Goal: Information Seeking & Learning: Find specific page/section

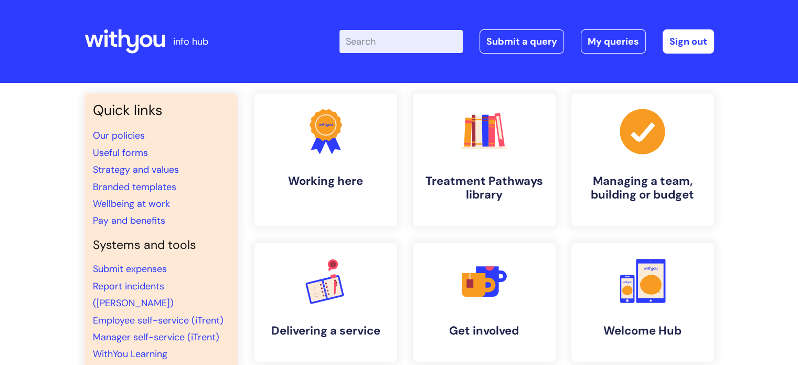
click at [372, 41] on input "Enter your search term here..." at bounding box center [401, 41] width 123 height 23
type input "simons message"
click button "Search" at bounding box center [0, 0] width 0 height 0
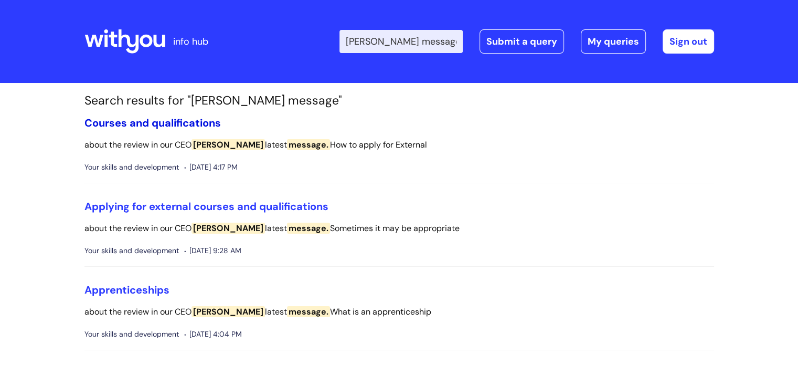
click at [150, 119] on link "Courses and qualifications" at bounding box center [153, 123] width 136 height 14
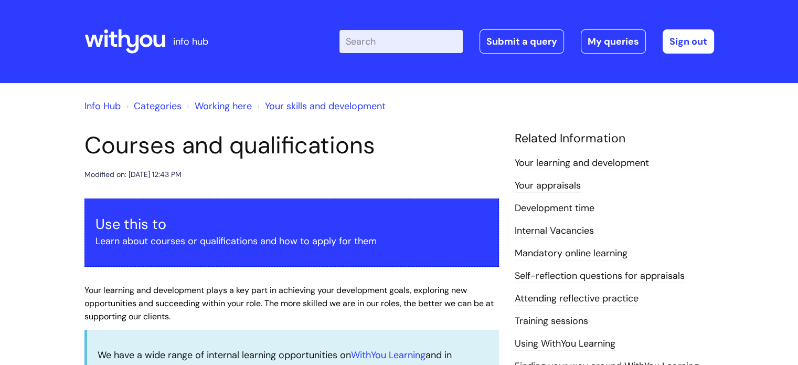
click at [113, 29] on icon at bounding box center [125, 41] width 81 height 25
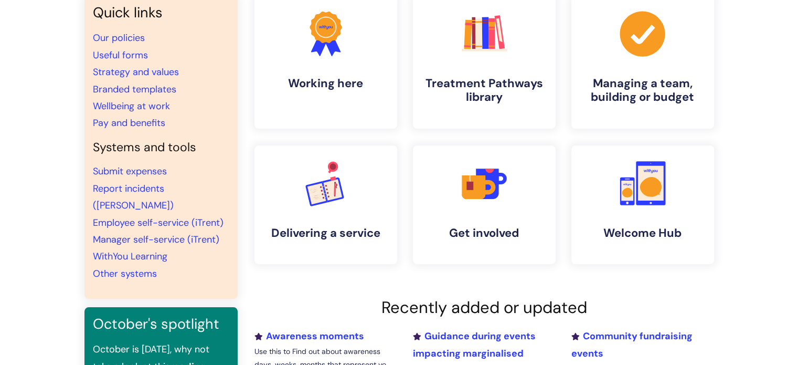
scroll to position [94, 0]
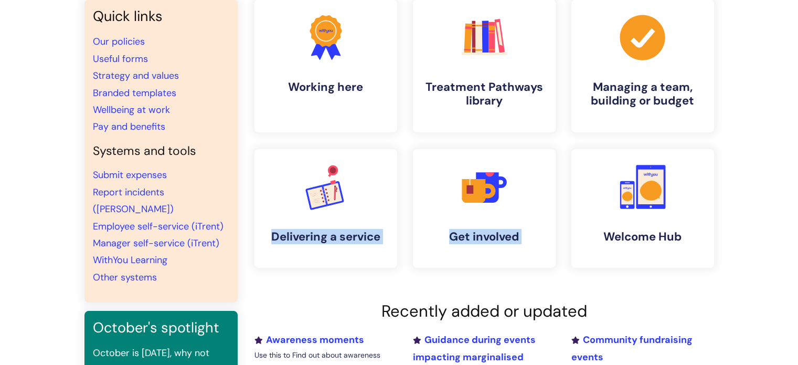
drag, startPoint x: 796, startPoint y: 102, endPoint x: 806, endPoint y: 170, distance: 69.0
click at [798, 170] on html "info hub Enter your search term here... Search Submit a query My queries Welcom…" at bounding box center [399, 88] width 798 height 365
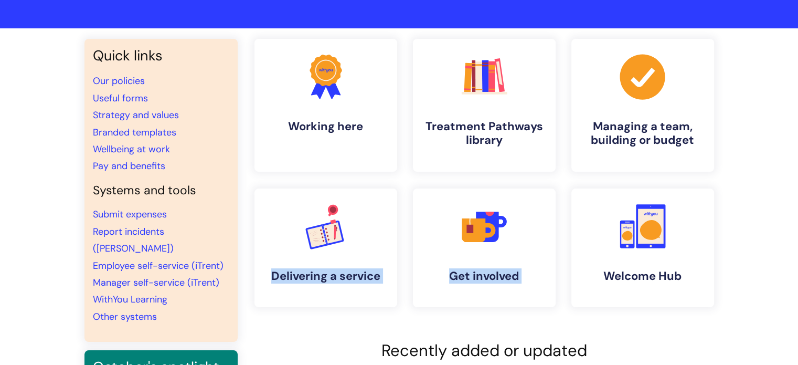
scroll to position [0, 0]
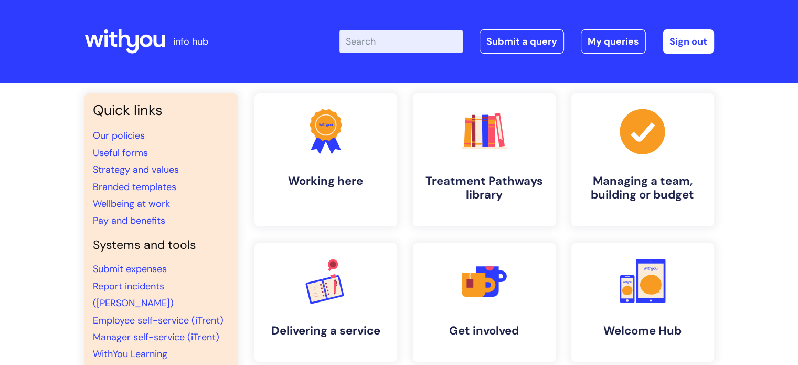
click at [405, 44] on input "Enter your search term here..." at bounding box center [401, 41] width 123 height 23
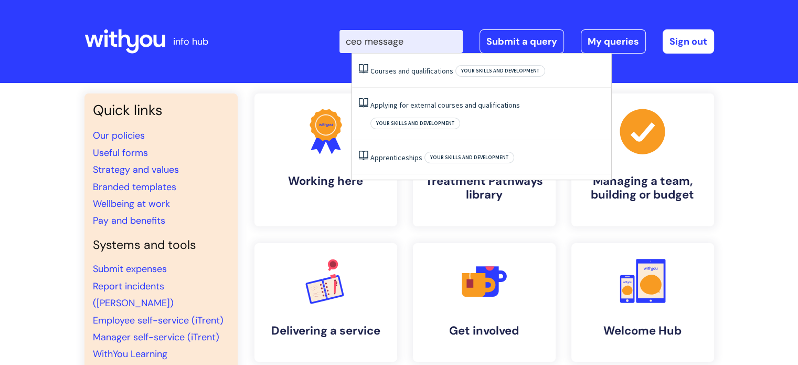
type input "ceo message"
click button "Search" at bounding box center [0, 0] width 0 height 0
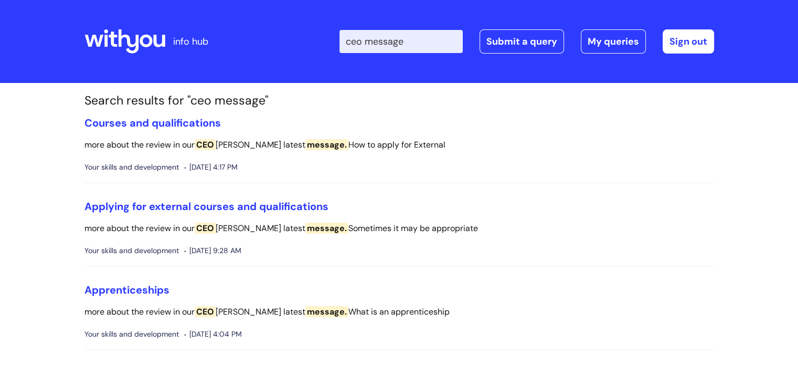
click at [206, 312] on span "CEO" at bounding box center [205, 311] width 21 height 11
click at [306, 310] on span "message." at bounding box center [327, 311] width 43 height 11
click at [119, 104] on h1 "Search results for "ceo message"" at bounding box center [400, 100] width 630 height 15
click at [117, 119] on link "Courses and qualifications" at bounding box center [153, 123] width 136 height 14
click at [457, 57] on div "Enter your search term here... ceo message Search Submit a query My queries Wel…" at bounding box center [478, 41] width 474 height 62
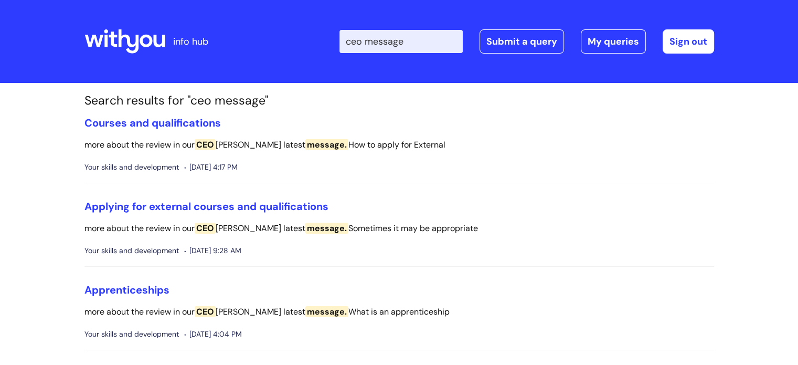
click at [430, 42] on input "ceo message" at bounding box center [401, 41] width 123 height 23
type input "c"
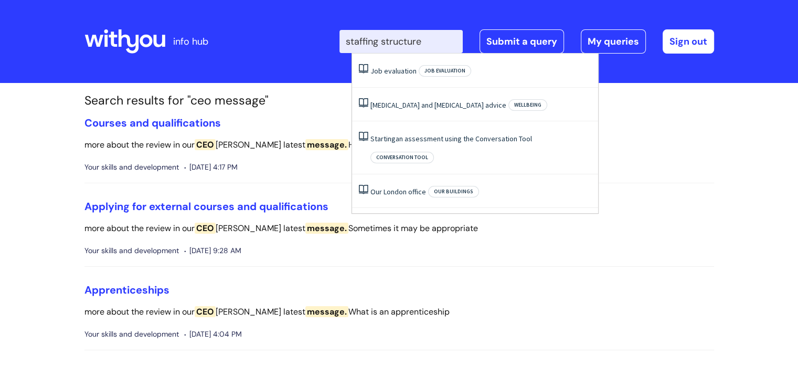
type input "staffing structure"
click button "Search" at bounding box center [0, 0] width 0 height 0
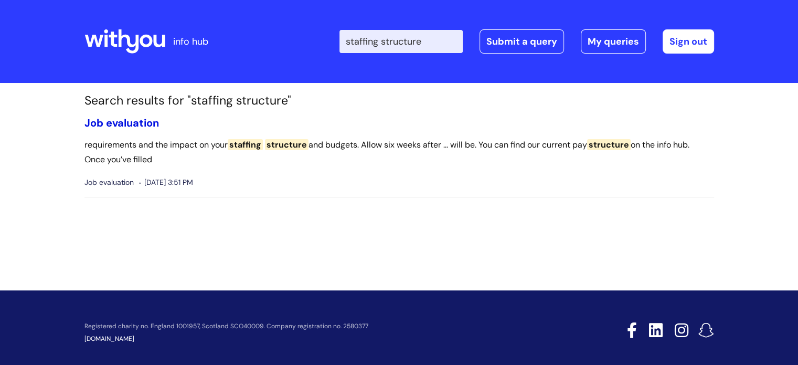
click at [106, 118] on link "Job evaluation" at bounding box center [122, 123] width 75 height 14
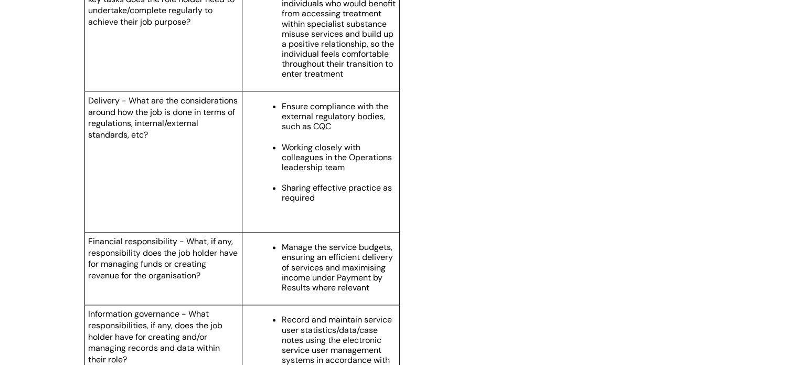
scroll to position [1382, 0]
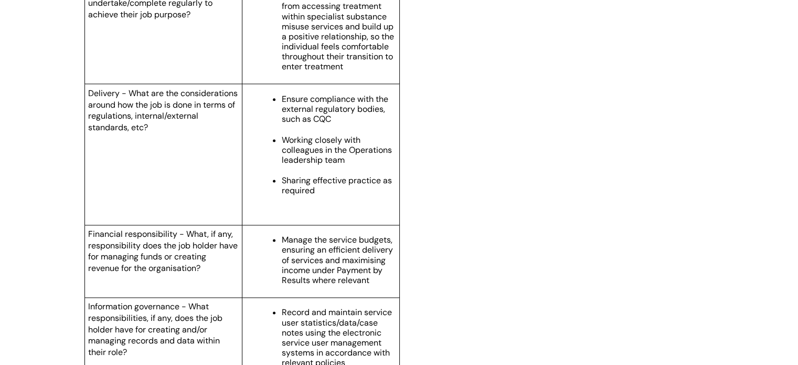
drag, startPoint x: 779, startPoint y: 176, endPoint x: 759, endPoint y: 243, distance: 69.4
click at [759, 243] on div "Info Hub Categories Managing a team, building or budget Job evaluation Job eval…" at bounding box center [399, 180] width 798 height 2958
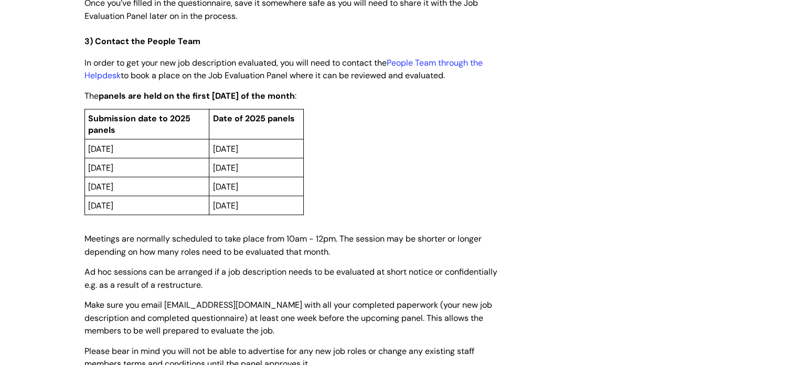
scroll to position [2512, 0]
